Goal: Find specific page/section: Find specific page/section

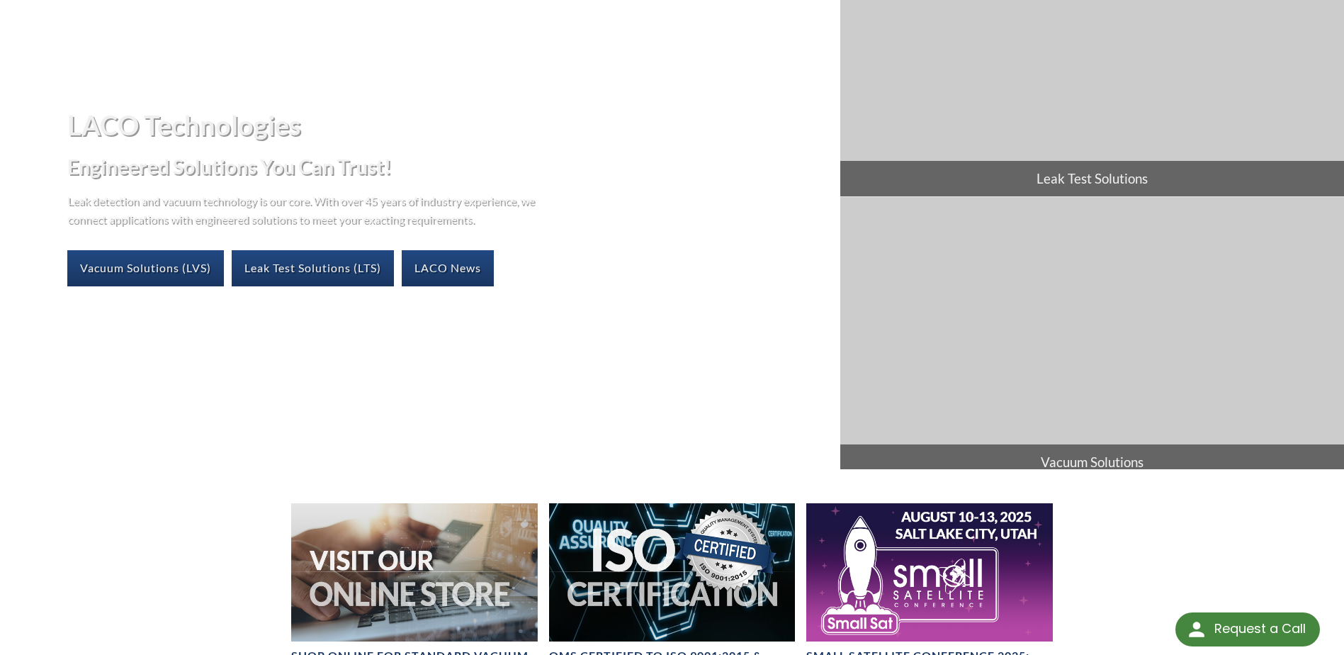
scroll to position [425, 0]
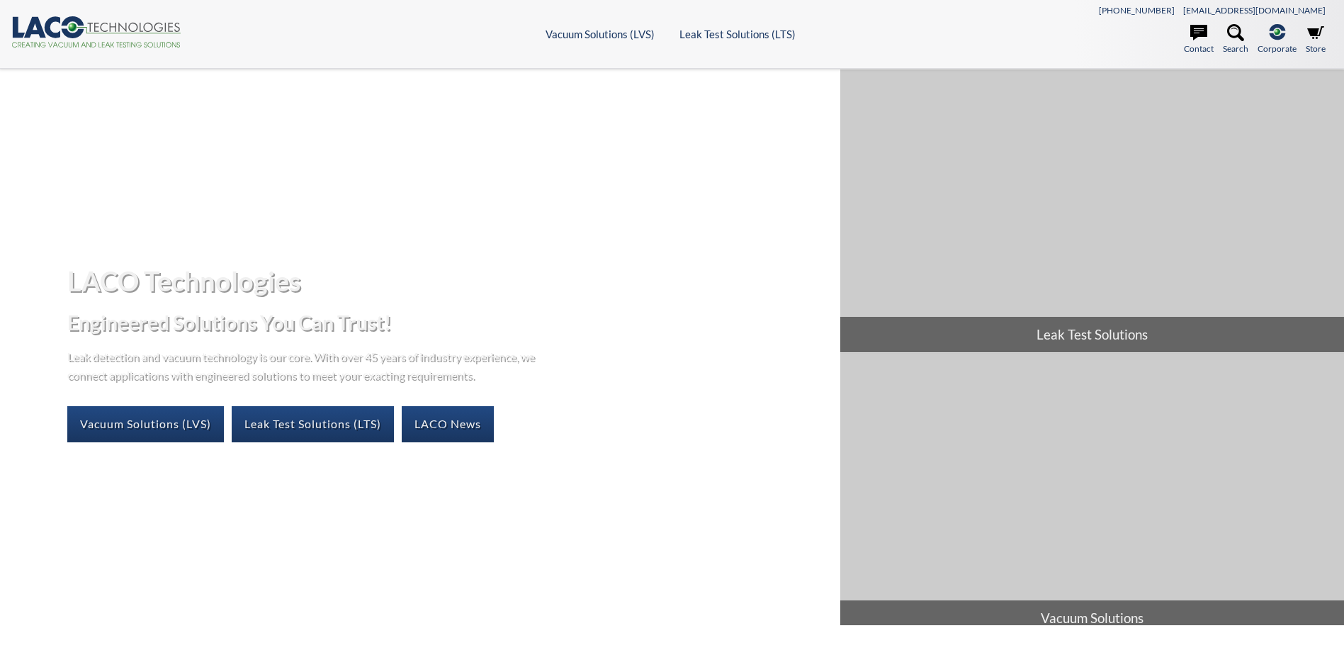
select select "Language Translate Widget"
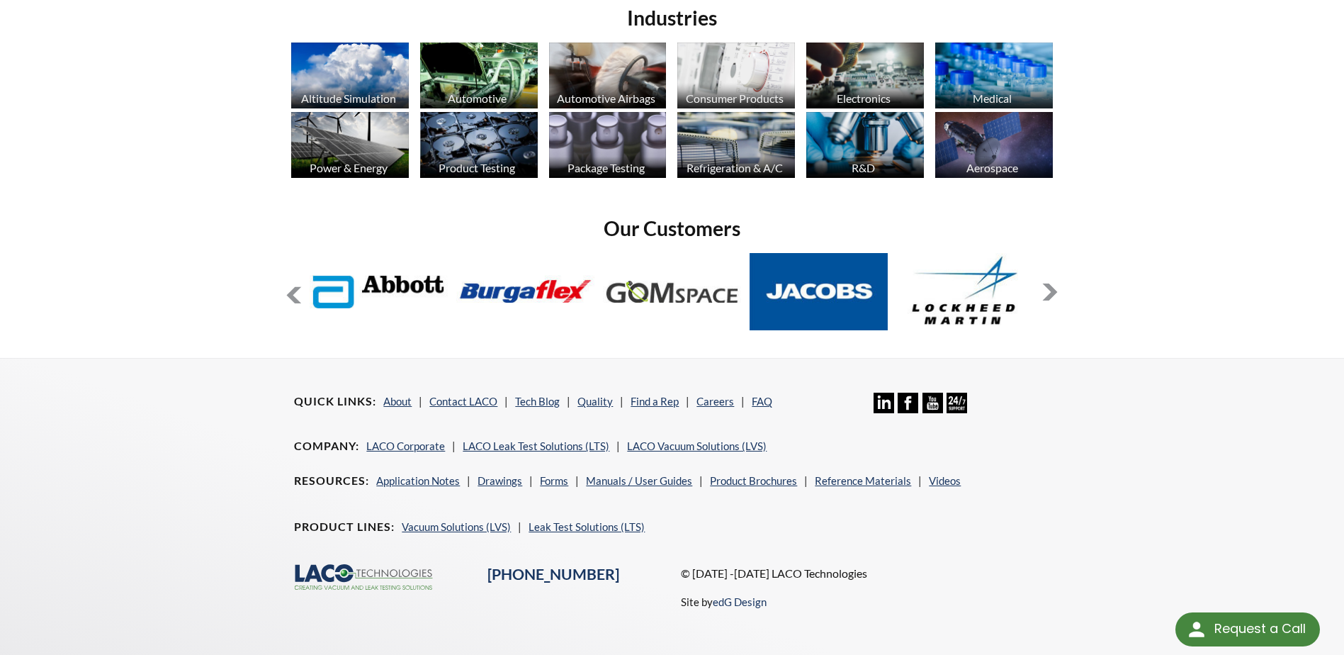
scroll to position [1144, 0]
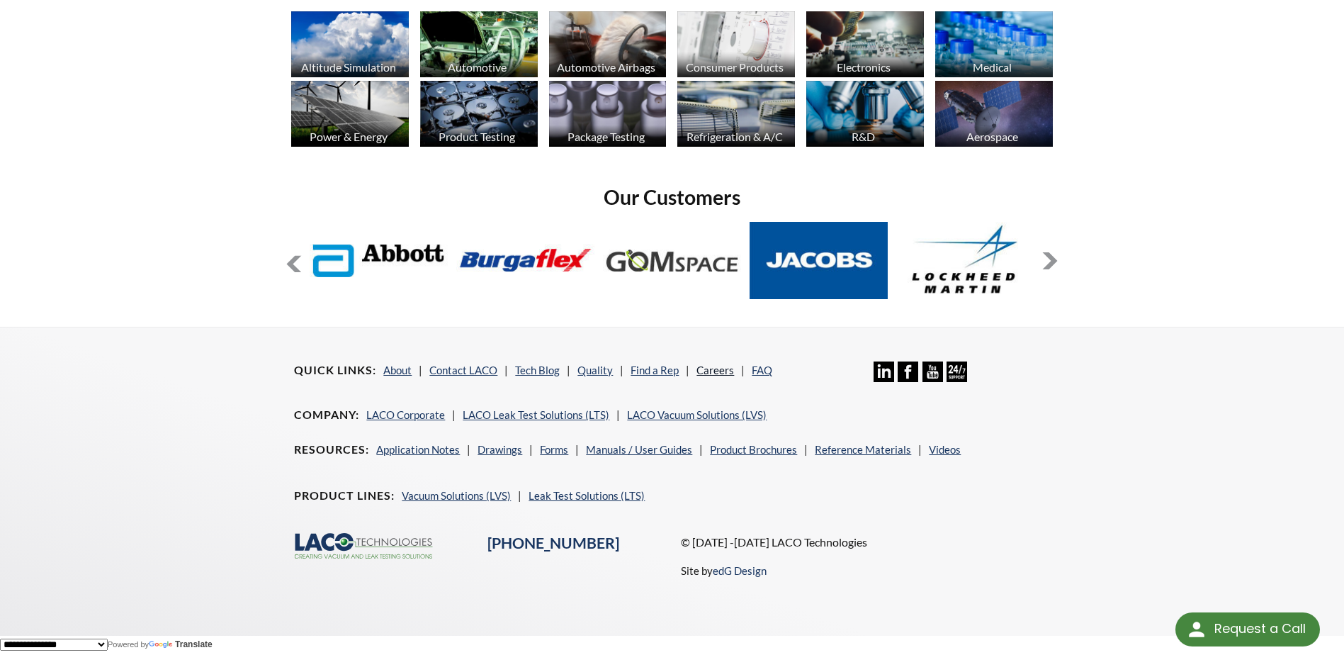
click at [720, 372] on link "Careers" at bounding box center [715, 369] width 38 height 13
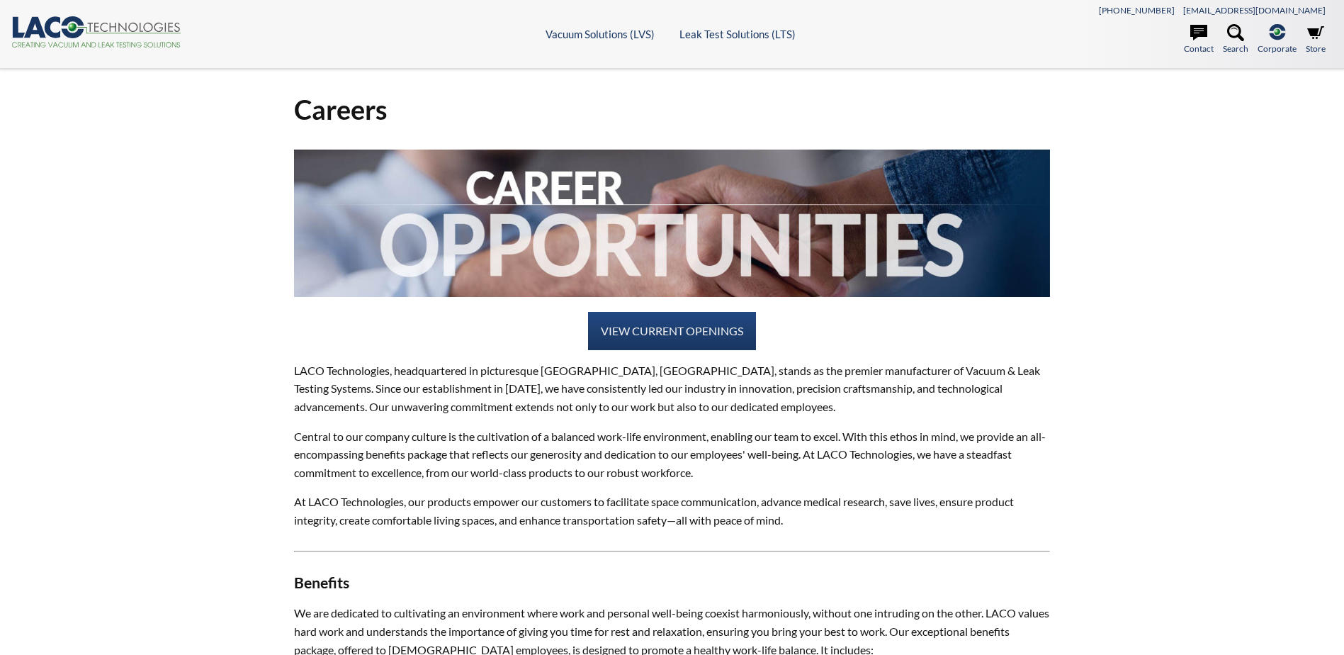
select select "Language Translate Widget"
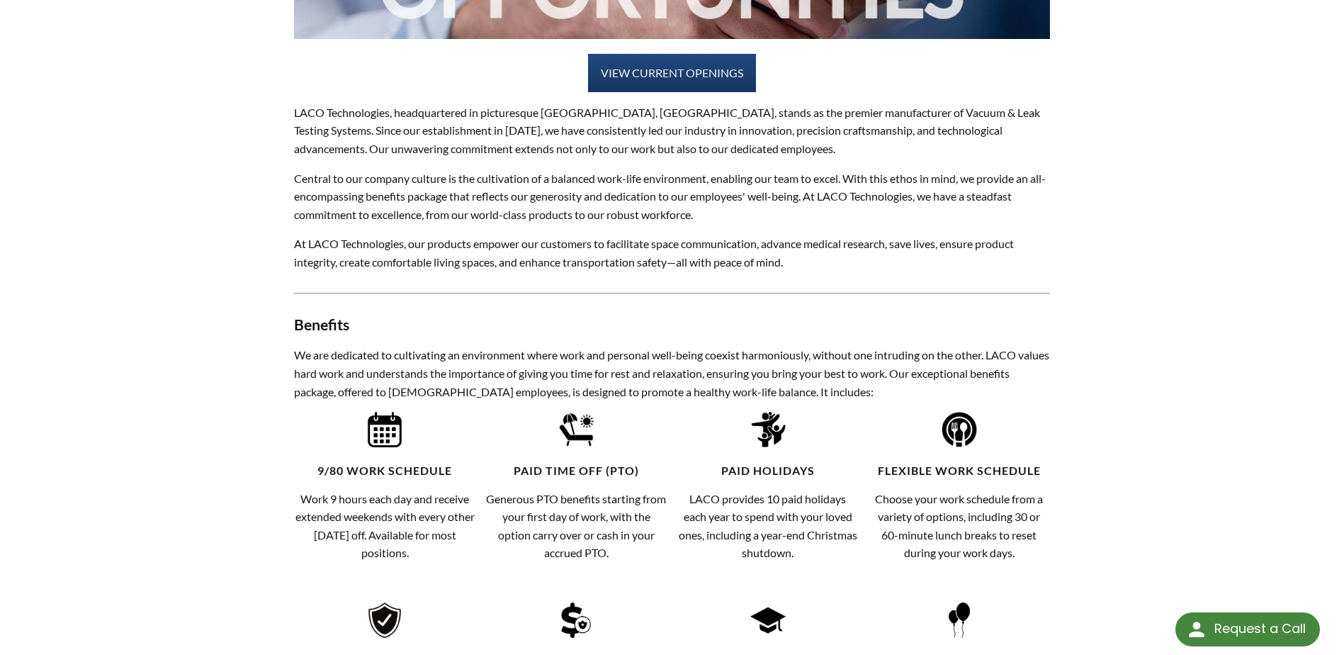
scroll to position [895, 0]
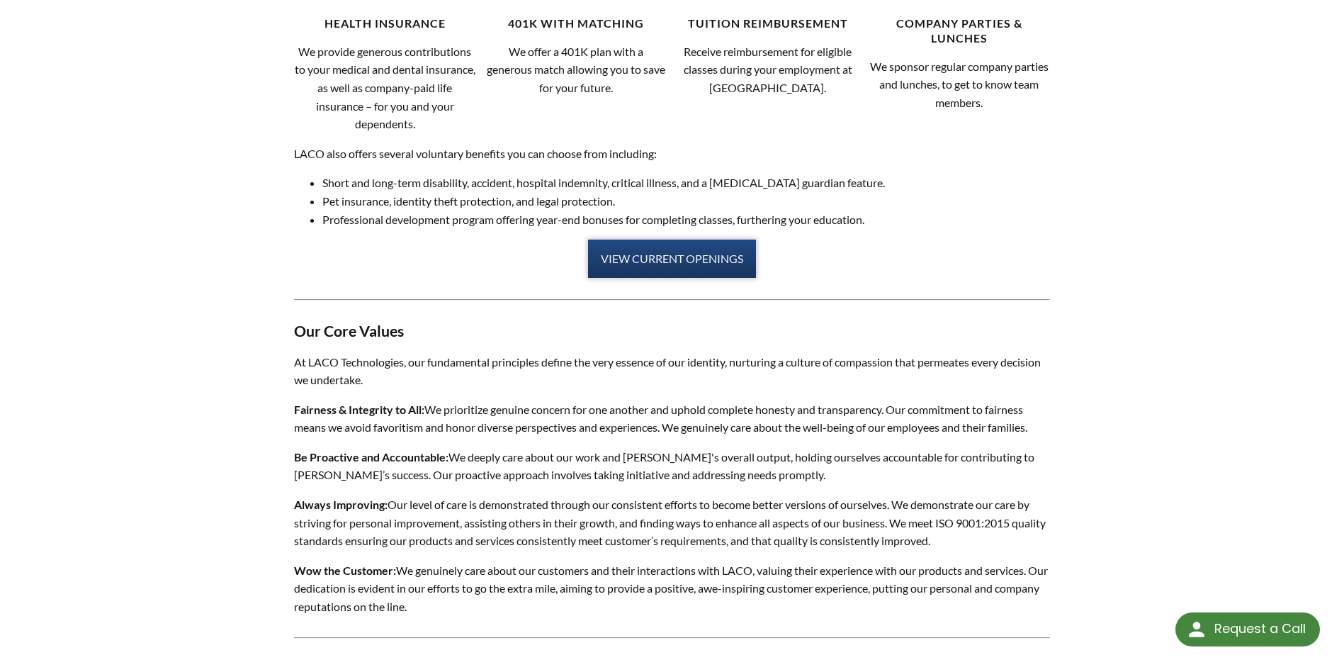
click at [667, 259] on link "VIEW CURRENT OPENINGS" at bounding box center [672, 258] width 168 height 38
